Goal: Information Seeking & Learning: Learn about a topic

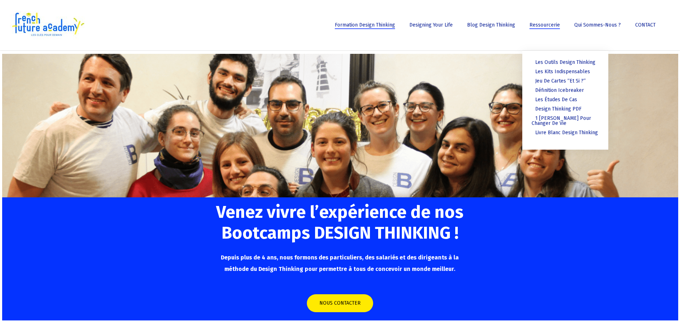
click at [532, 25] on link "Ressourcerie" at bounding box center [545, 25] width 38 height 5
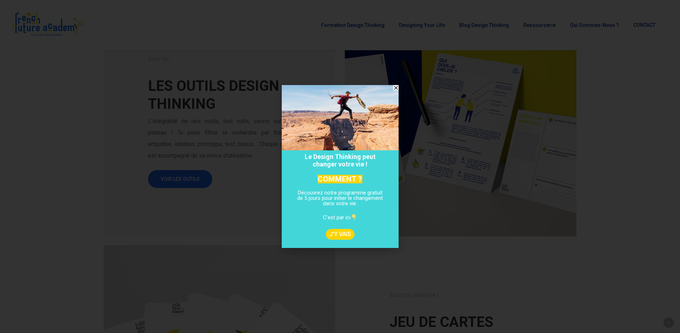
scroll to position [358, 0]
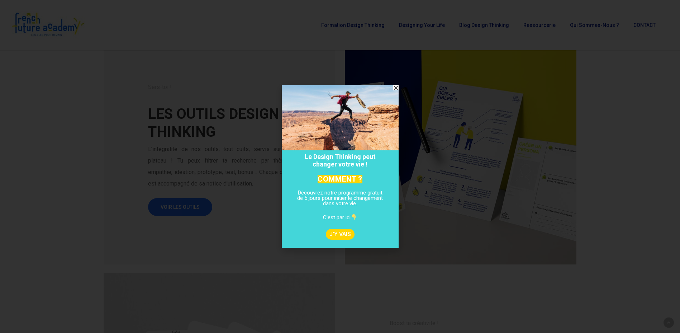
click at [394, 90] on icon "Close" at bounding box center [395, 87] width 5 height 5
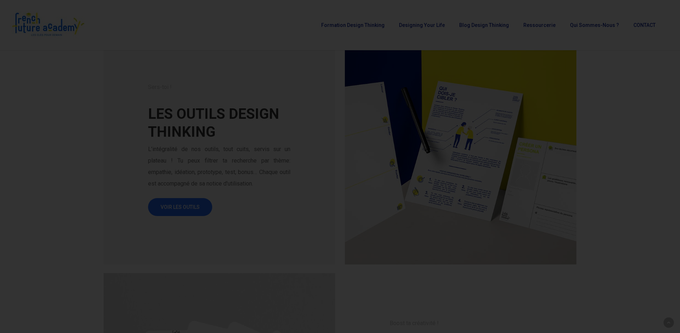
click at [182, 205] on div "Le Design Thinking peut changer votre vie ! COMMENT ? Découvrez notre programme…" at bounding box center [340, 166] width 680 height 333
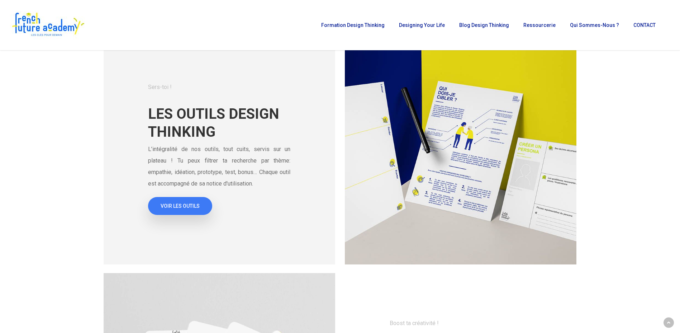
click at [185, 208] on span "VOIR LES OUTILS" at bounding box center [180, 205] width 39 height 7
